Goal: Task Accomplishment & Management: Use online tool/utility

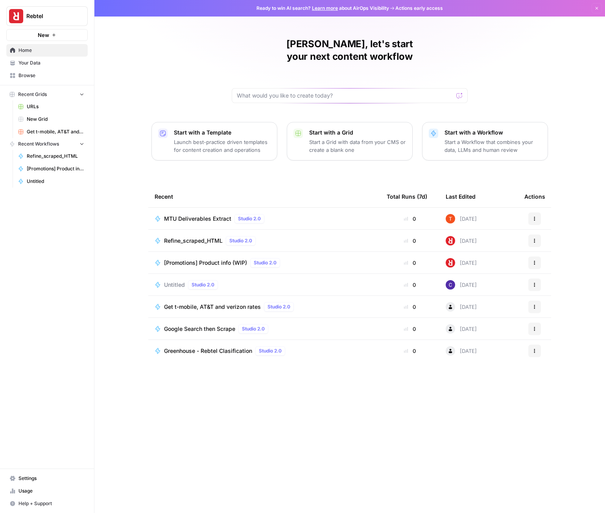
click at [197, 215] on span "MTU Deliverables Extract" at bounding box center [197, 219] width 67 height 8
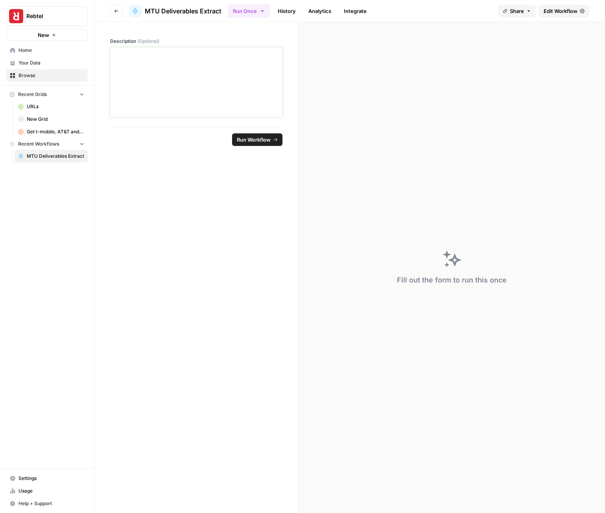
click at [211, 92] on div at bounding box center [196, 82] width 162 height 63
click at [185, 81] on div at bounding box center [196, 82] width 162 height 63
click at [185, 81] on div "*********" at bounding box center [196, 82] width 162 height 63
click at [248, 138] on span "Run Workflow" at bounding box center [254, 140] width 34 height 8
click at [361, 55] on span "Deliverables" at bounding box center [451, 60] width 275 height 11
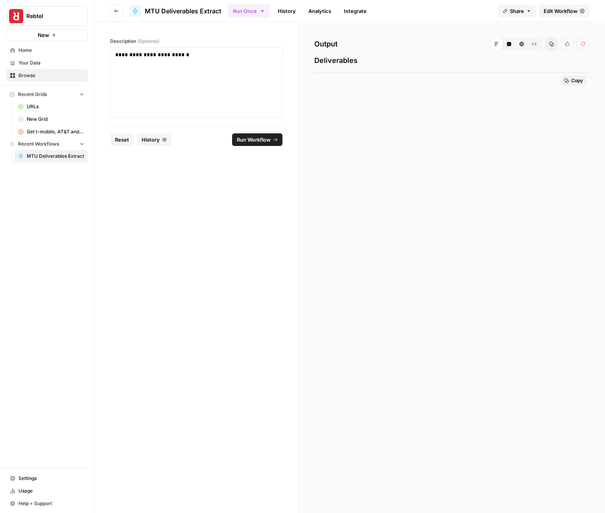
click at [567, 77] on button "Copy" at bounding box center [573, 80] width 25 height 10
click at [499, 43] on div "Markdown" at bounding box center [496, 44] width 13 height 13
click at [497, 45] on icon at bounding box center [496, 44] width 5 height 5
click at [505, 46] on button "Code Editor" at bounding box center [508, 44] width 13 height 13
